Goal: Information Seeking & Learning: Learn about a topic

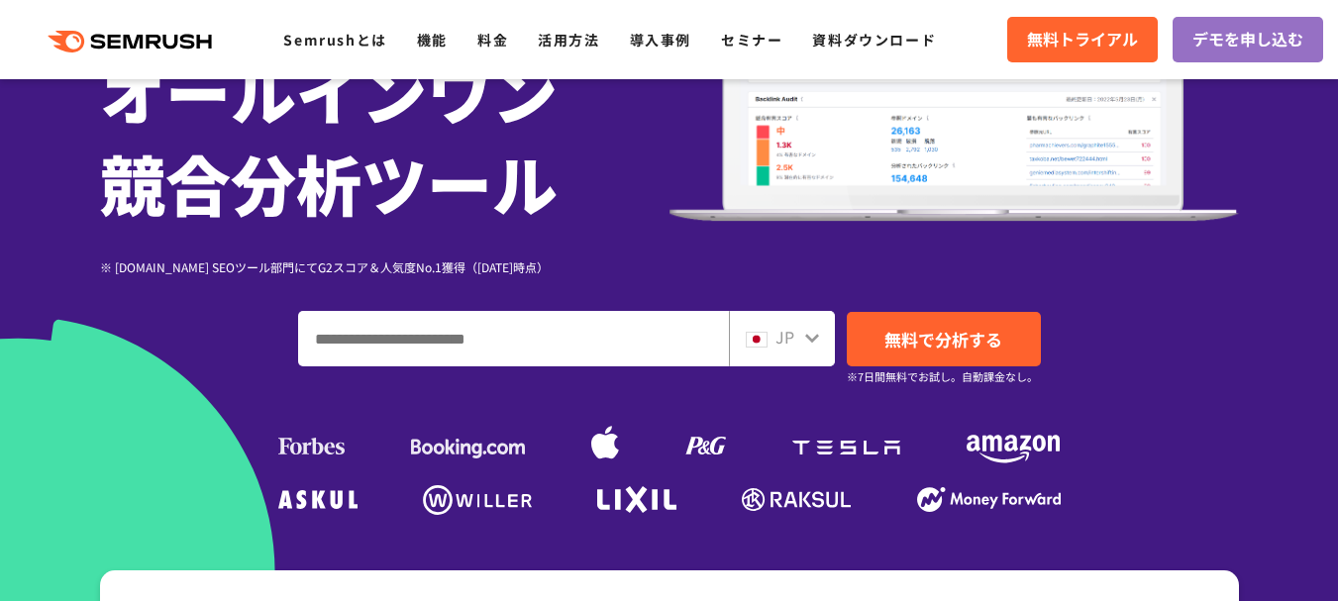
scroll to position [297, 0]
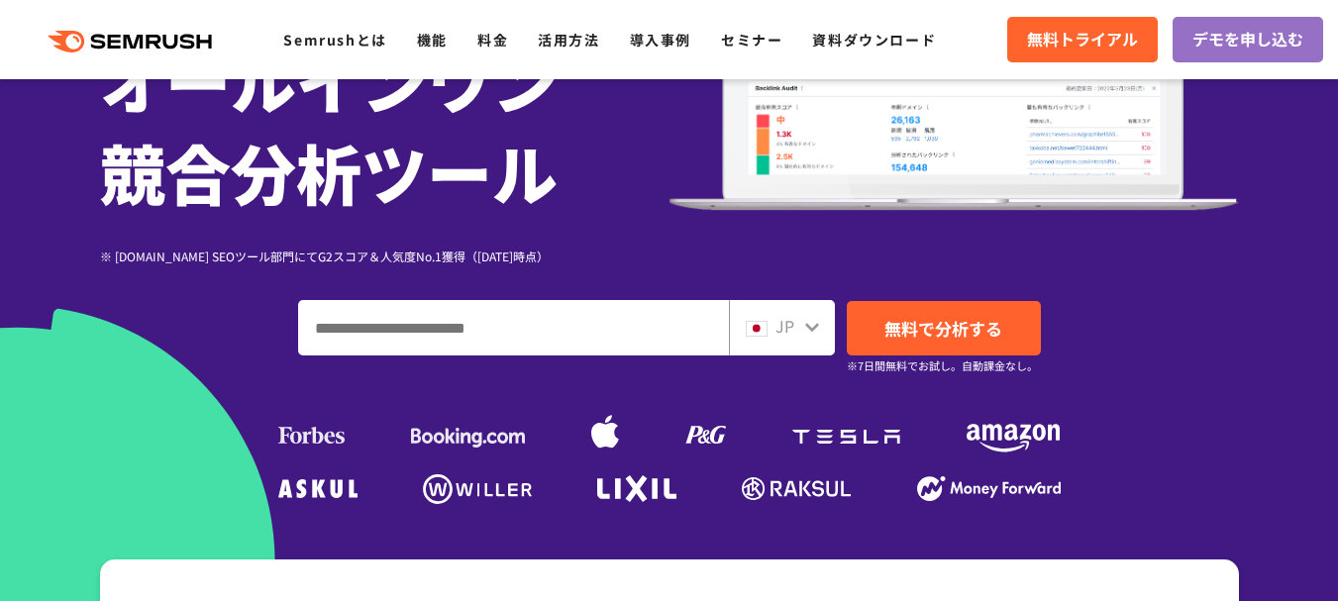
click at [386, 330] on input "ドメイン、キーワードまたはURLを入力してください" at bounding box center [513, 327] width 429 height 53
click at [796, 331] on div "JP" at bounding box center [777, 327] width 63 height 26
click at [813, 324] on icon at bounding box center [812, 327] width 16 height 16
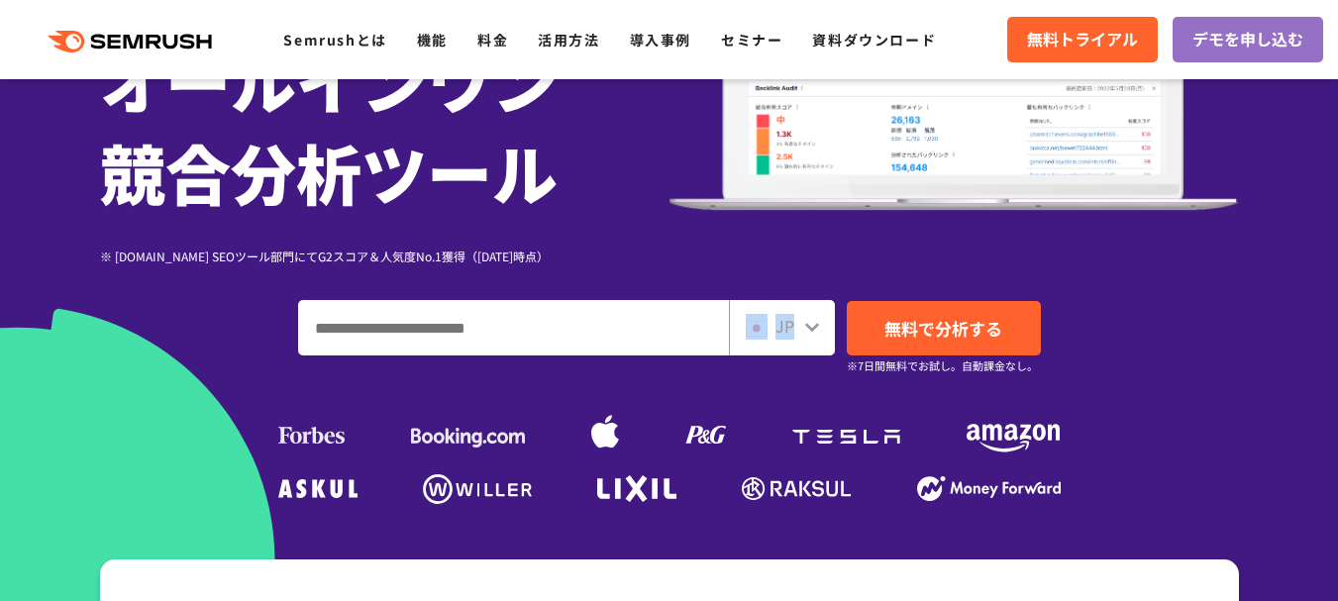
click at [813, 324] on icon at bounding box center [812, 327] width 16 height 16
click at [520, 333] on input "ドメイン、キーワードまたはURLを入力してください" at bounding box center [513, 327] width 429 height 53
click at [812, 331] on icon at bounding box center [812, 327] width 14 height 9
click at [755, 328] on img at bounding box center [757, 329] width 22 height 16
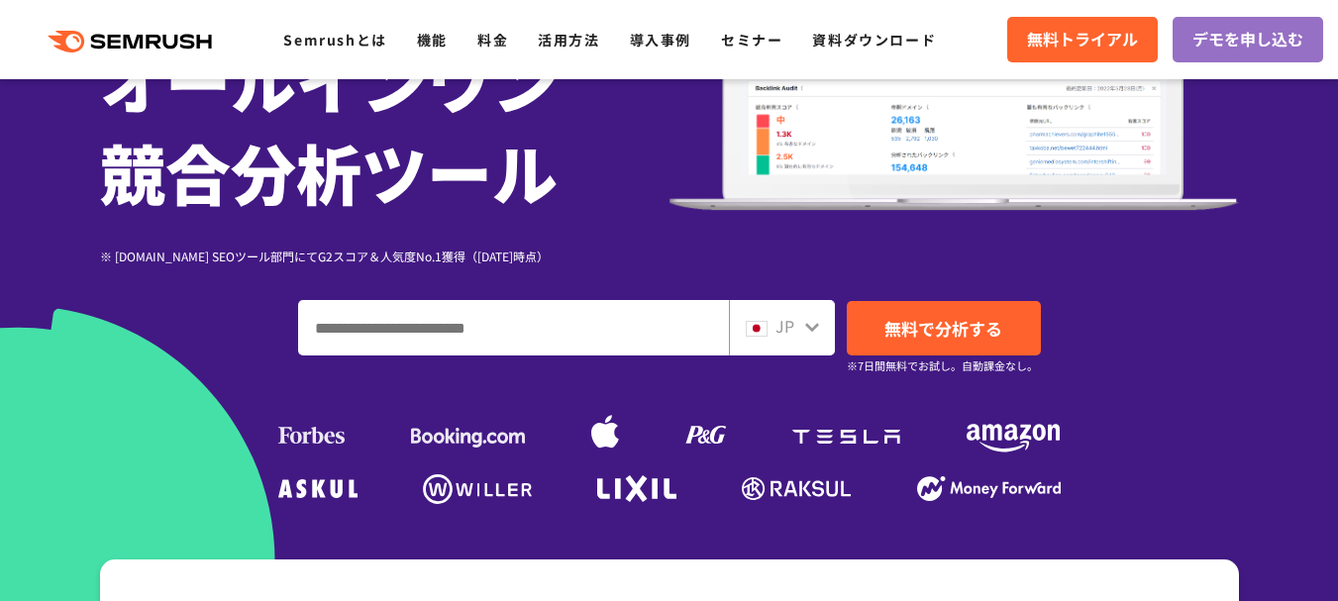
click at [755, 328] on img at bounding box center [757, 329] width 22 height 16
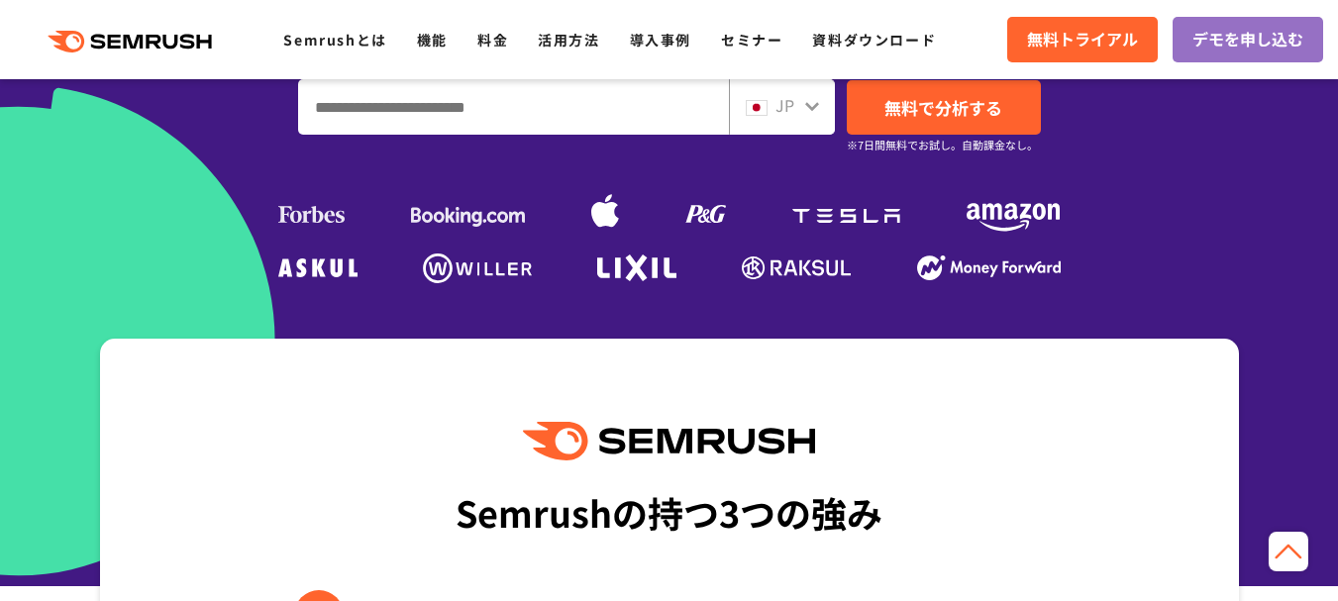
scroll to position [495, 0]
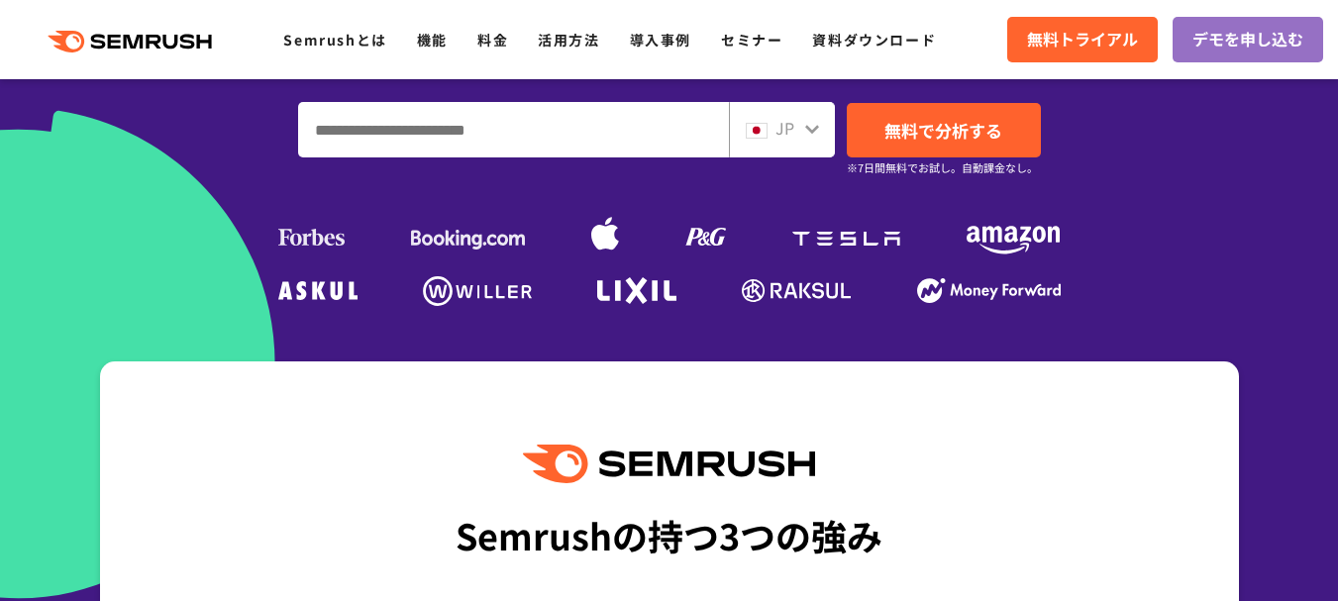
click at [715, 132] on input "ドメイン、キーワードまたはURLを入力してください" at bounding box center [513, 129] width 429 height 53
type input "********"
click at [809, 127] on icon at bounding box center [812, 129] width 16 height 16
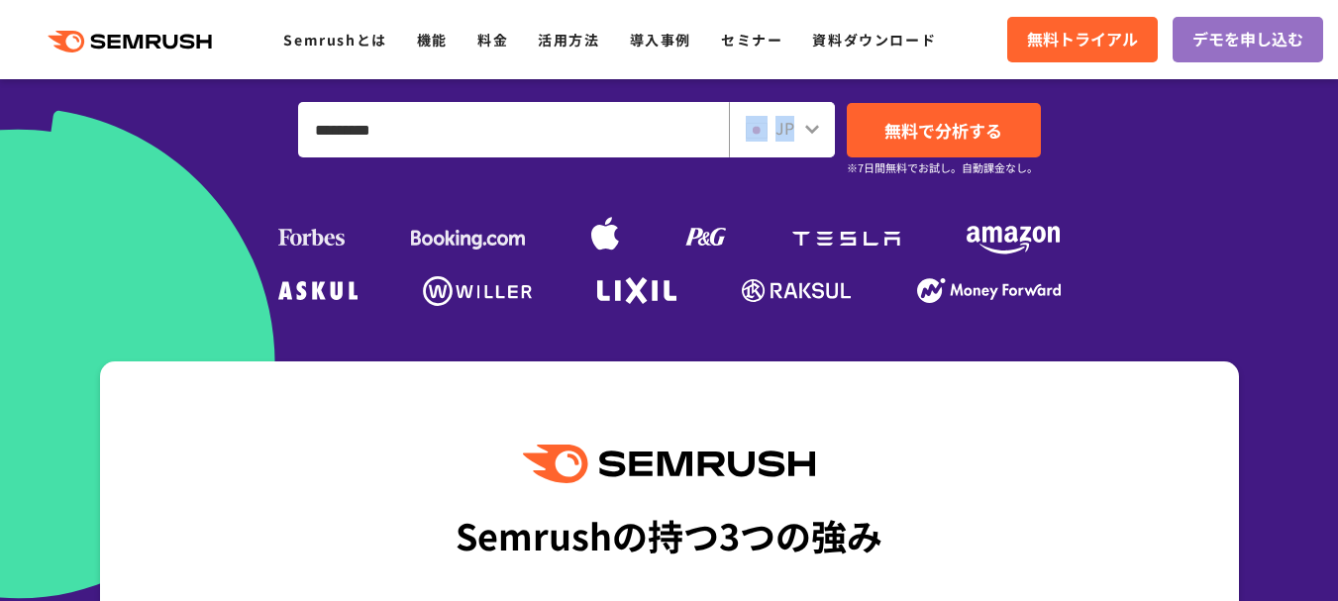
click at [809, 127] on icon at bounding box center [812, 129] width 16 height 16
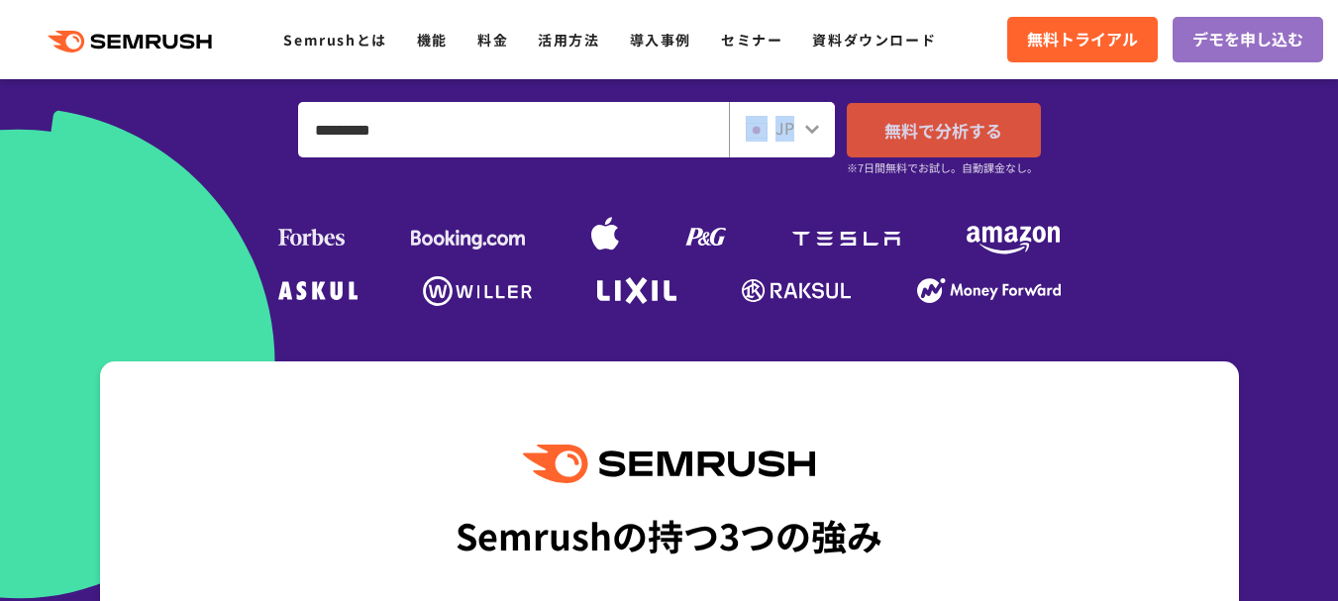
click at [932, 146] on link "無料で分析する" at bounding box center [944, 130] width 194 height 54
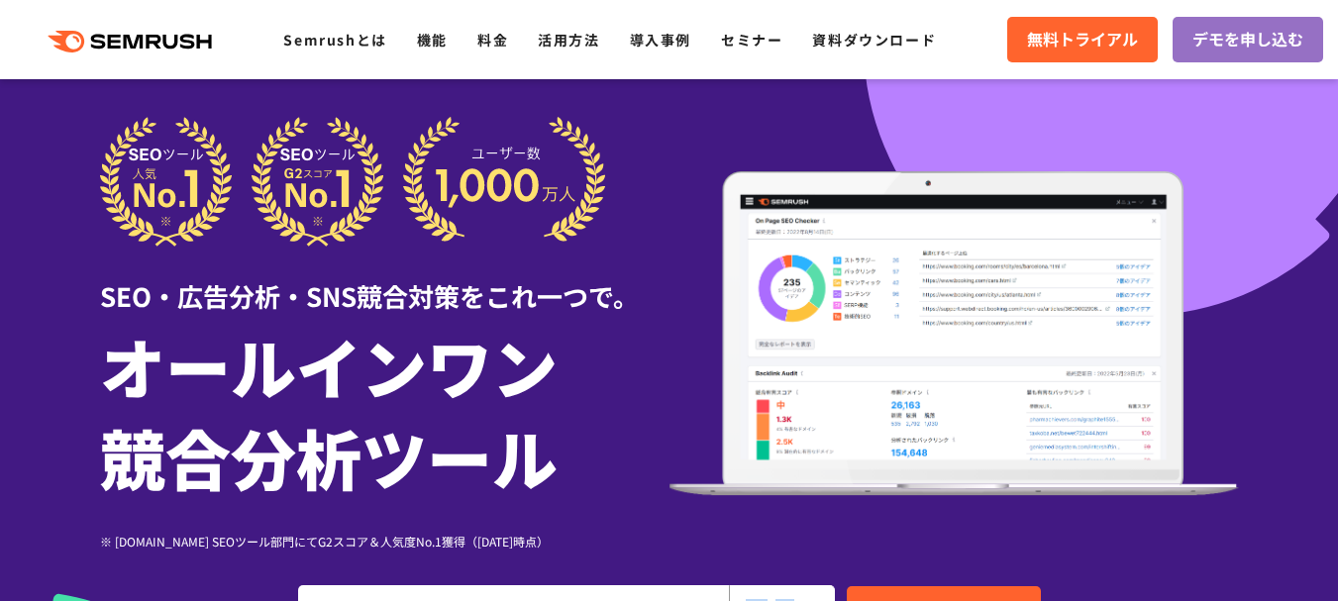
scroll to position [0, 0]
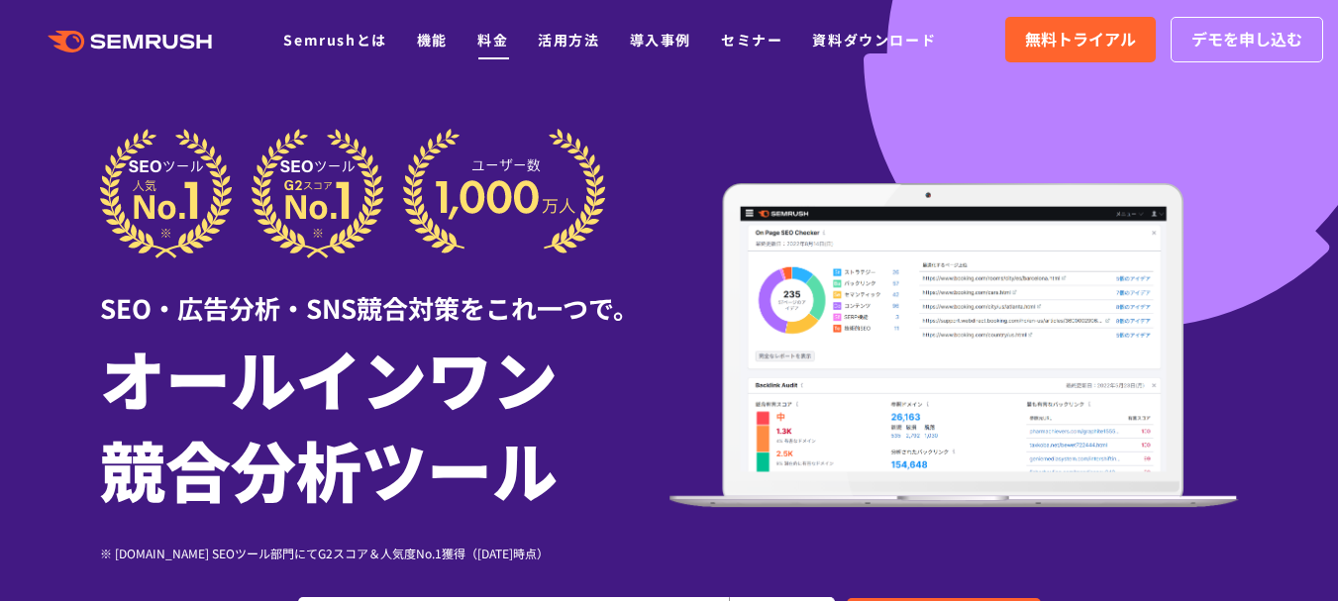
click at [490, 36] on link "料金" at bounding box center [492, 40] width 31 height 20
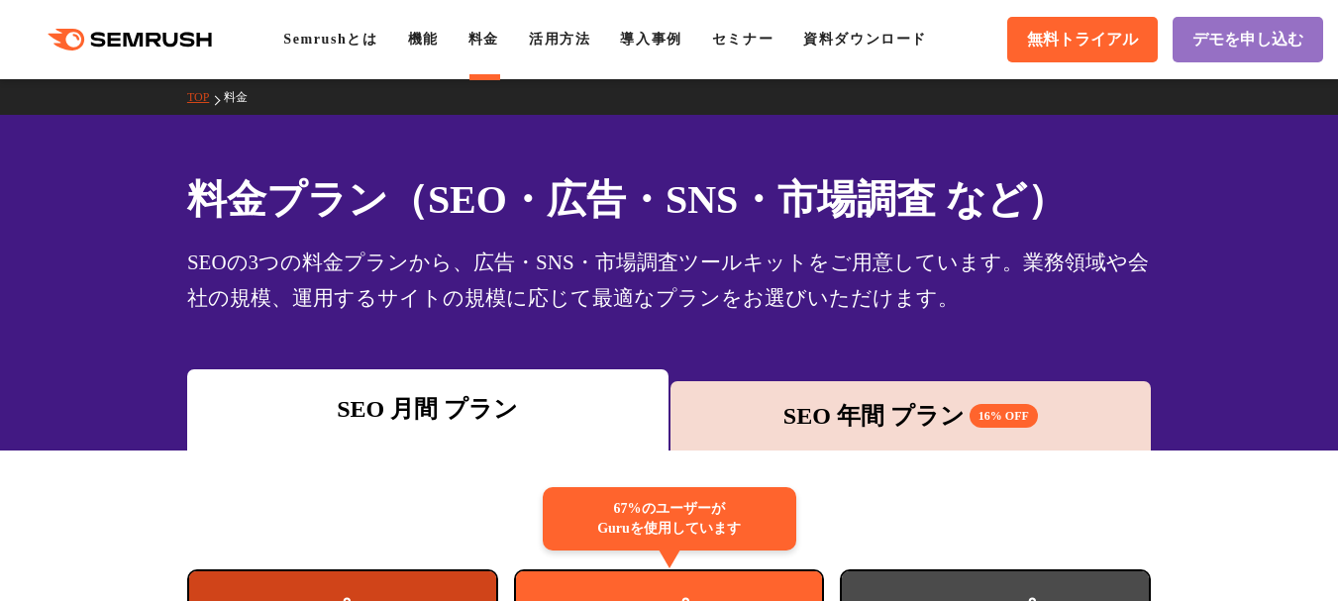
click at [863, 408] on div "SEO 年間 プラン 16% OFF" at bounding box center [910, 416] width 461 height 36
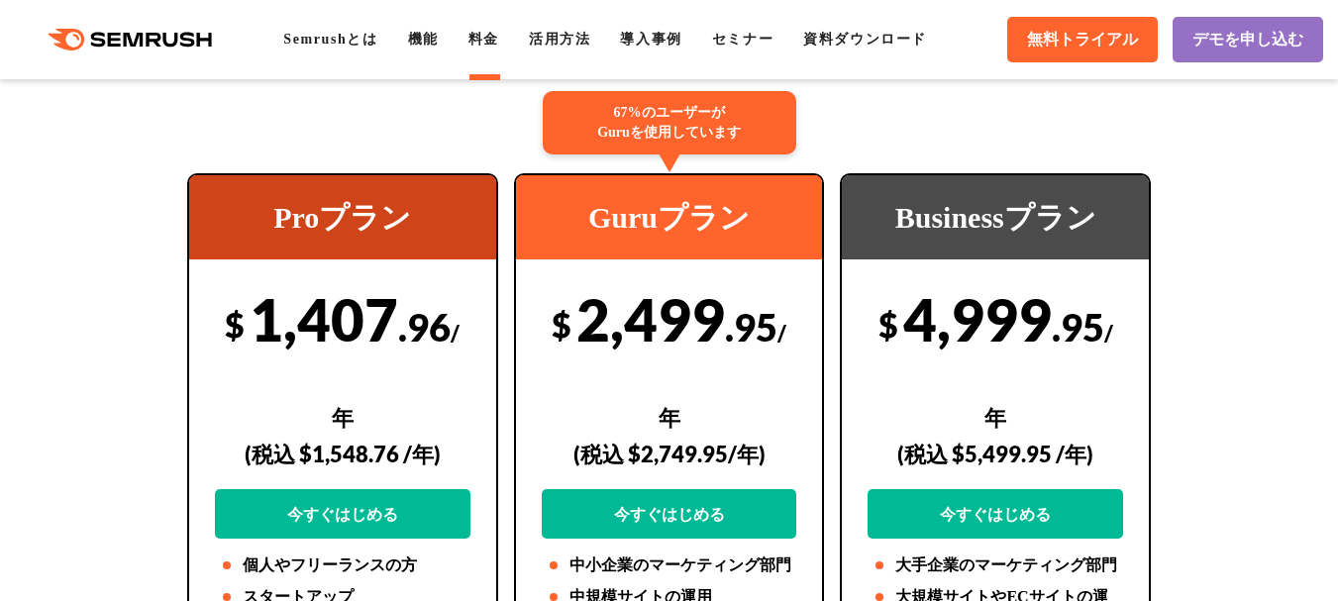
scroll to position [99, 0]
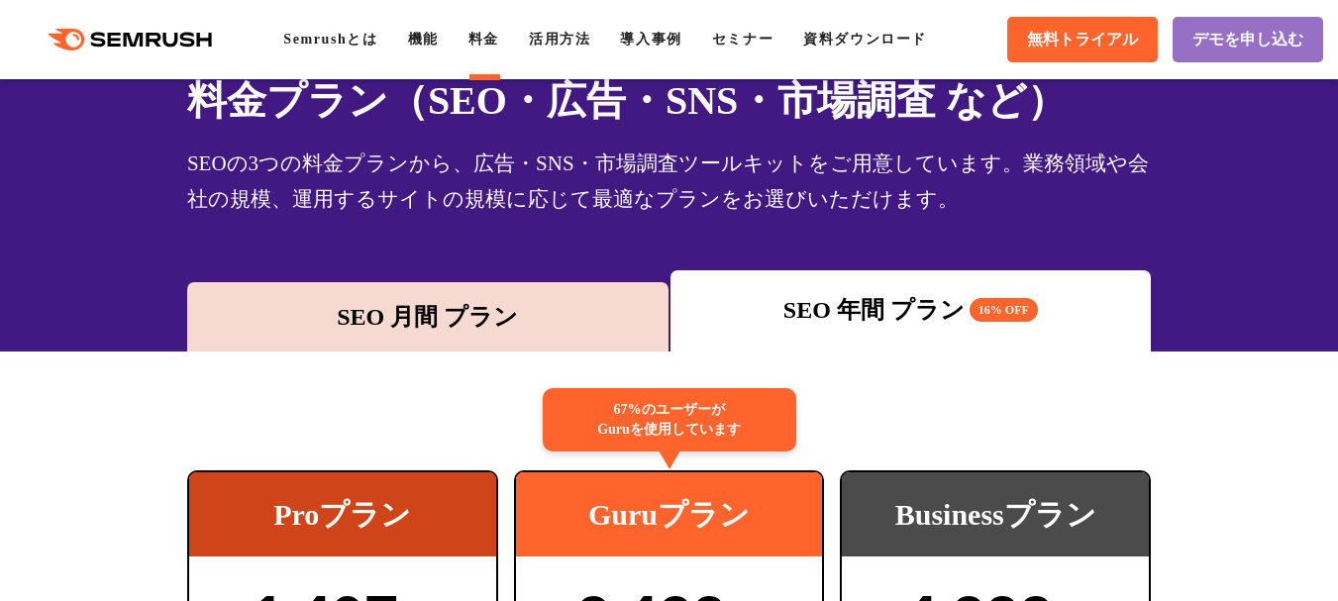
click at [442, 324] on div "SEO 月間 プラン" at bounding box center [427, 317] width 461 height 36
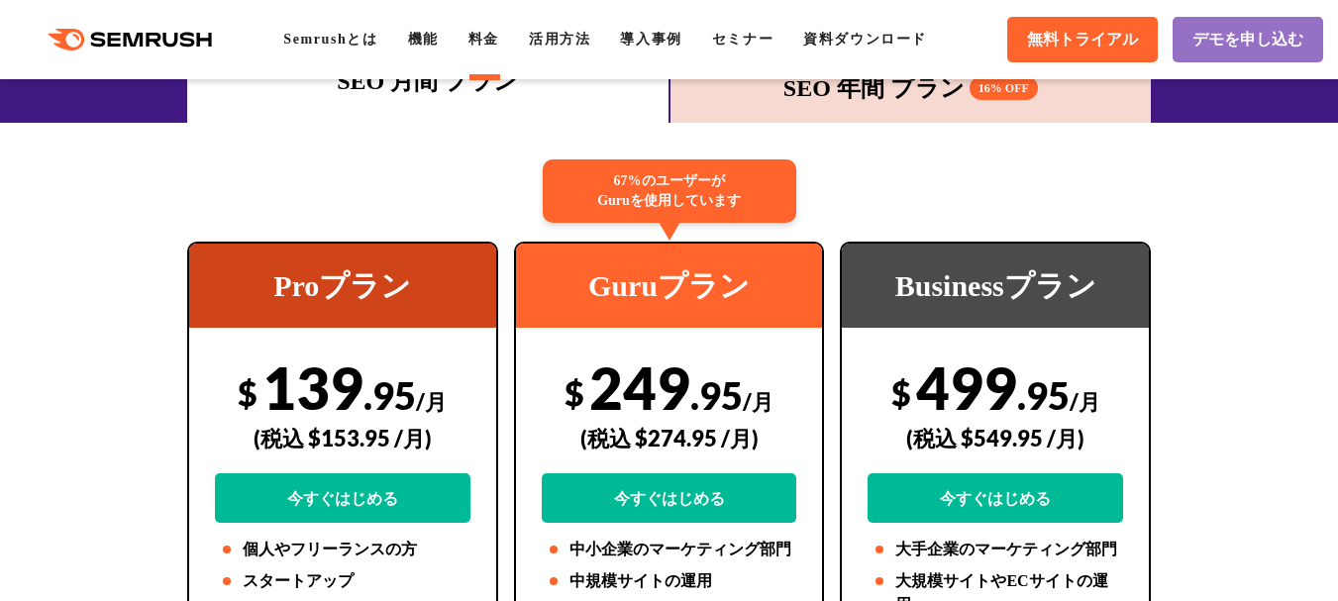
scroll to position [495, 0]
